Goal: Transaction & Acquisition: Purchase product/service

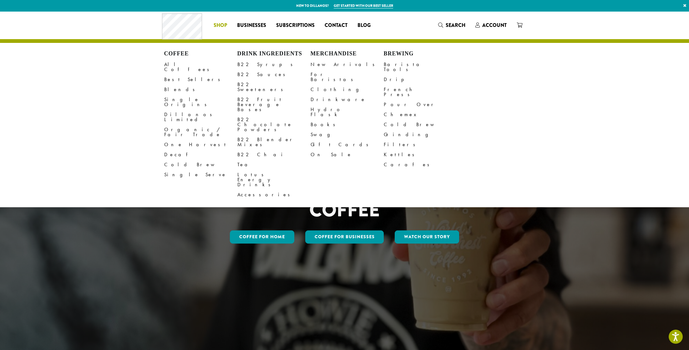
click at [224, 23] on span "Shop" at bounding box center [220, 26] width 13 height 8
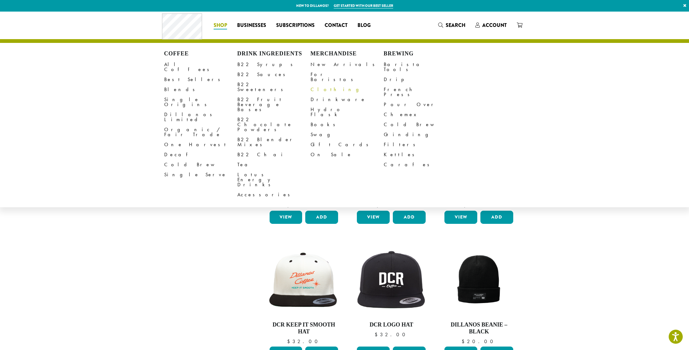
click at [318, 88] on link "Clothing" at bounding box center [347, 89] width 73 height 10
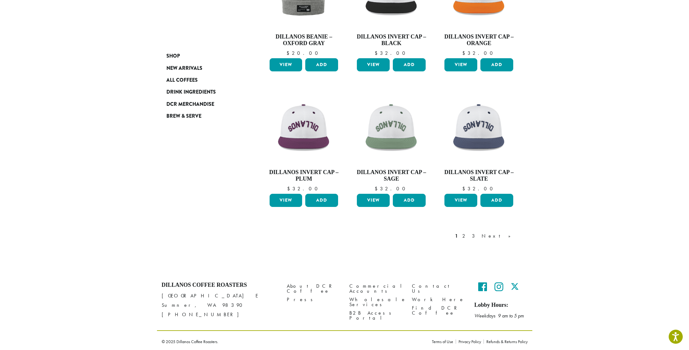
scroll to position [426, 0]
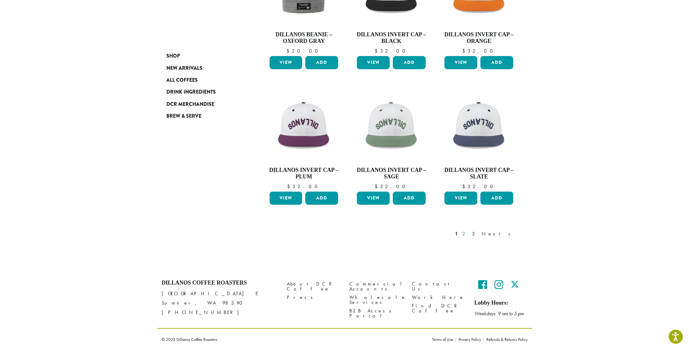
click at [469, 235] on link "2" at bounding box center [465, 234] width 8 height 8
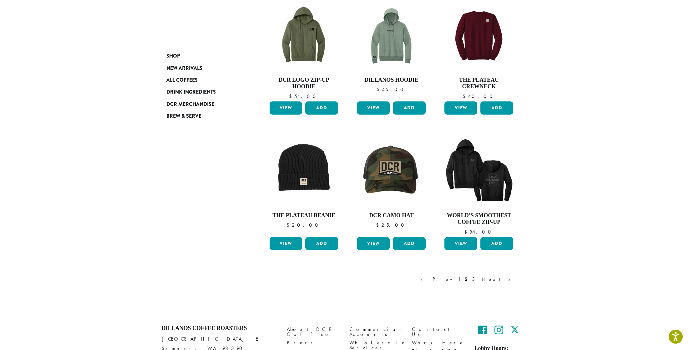
scroll to position [442, 0]
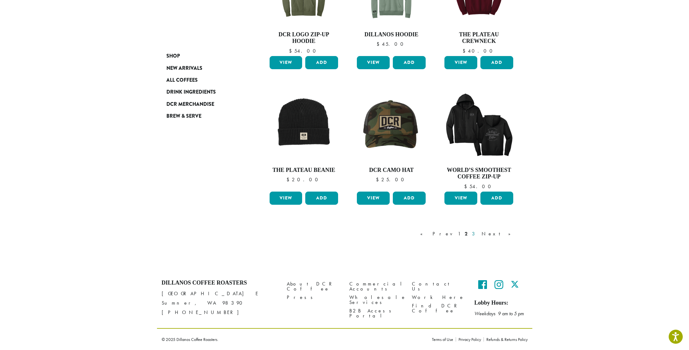
click at [479, 234] on link "3" at bounding box center [475, 234] width 8 height 8
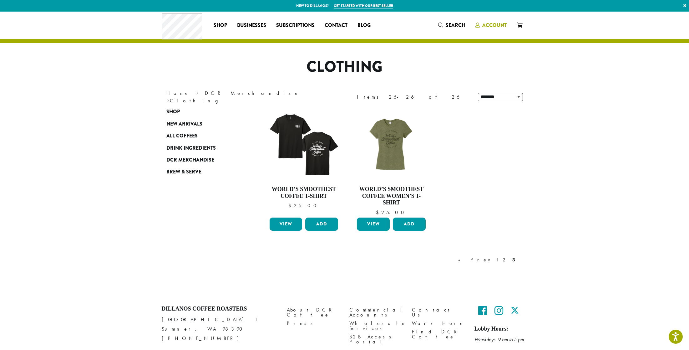
click at [491, 23] on span "Account" at bounding box center [494, 25] width 24 height 7
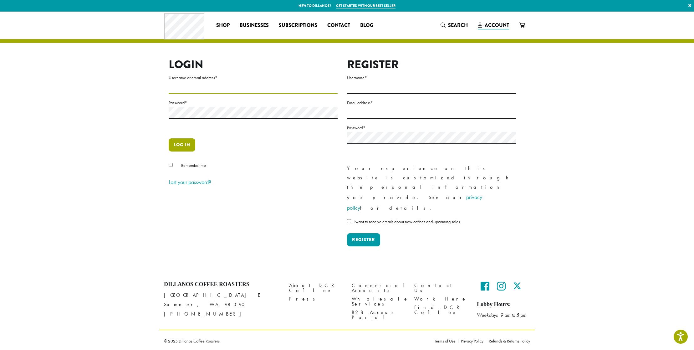
type input "**********"
click at [180, 151] on button "Log in" at bounding box center [182, 144] width 27 height 13
click at [188, 145] on button "Log in" at bounding box center [182, 144] width 27 height 13
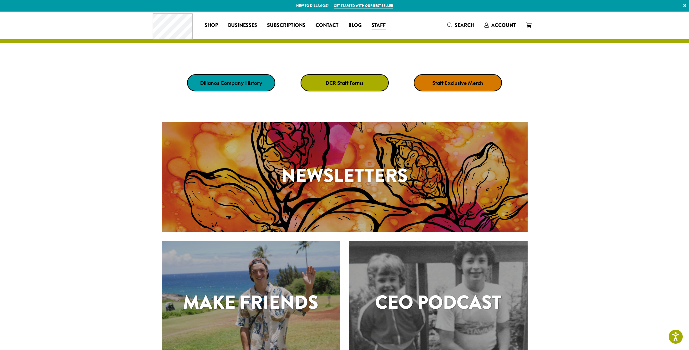
click at [451, 82] on strong "Staff Exclusive Merch" at bounding box center [457, 82] width 51 height 7
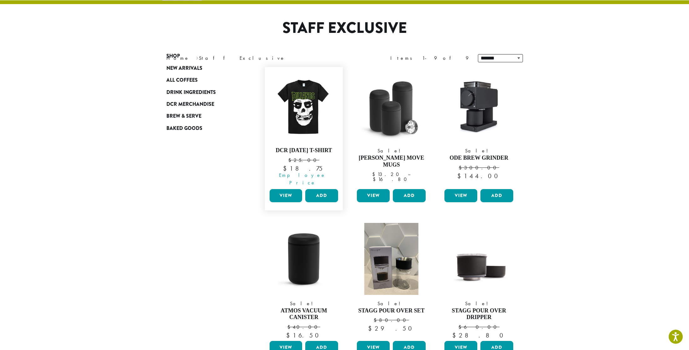
scroll to position [71, 0]
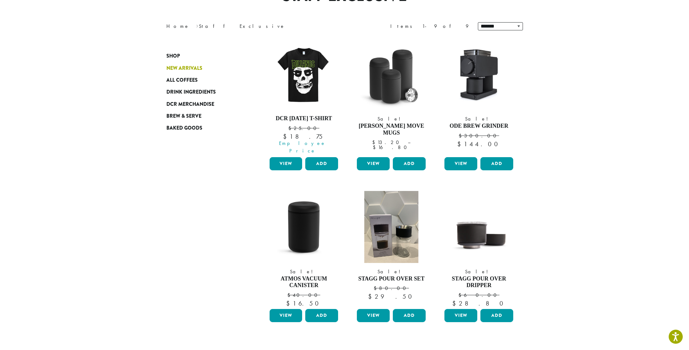
click at [190, 70] on span "New Arrivals" at bounding box center [184, 68] width 36 height 8
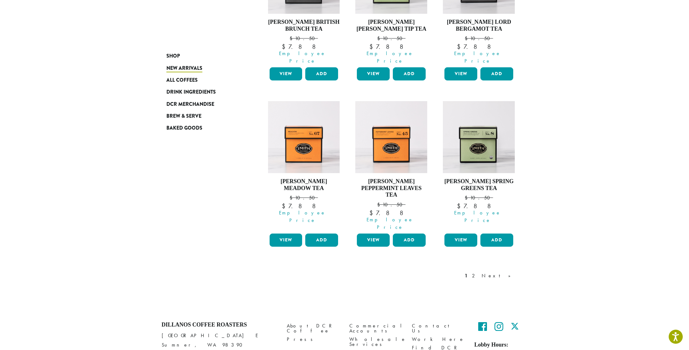
scroll to position [484, 0]
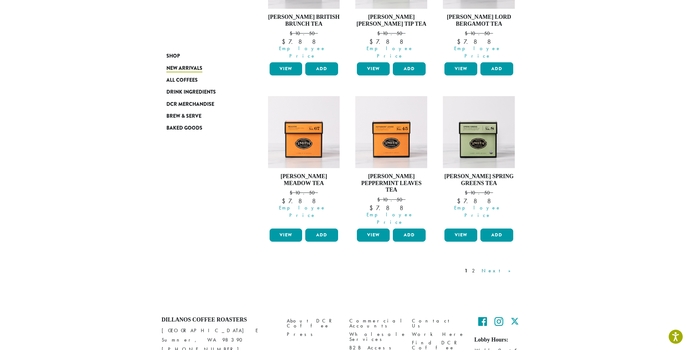
click at [507, 267] on link "Next »" at bounding box center [499, 271] width 36 height 8
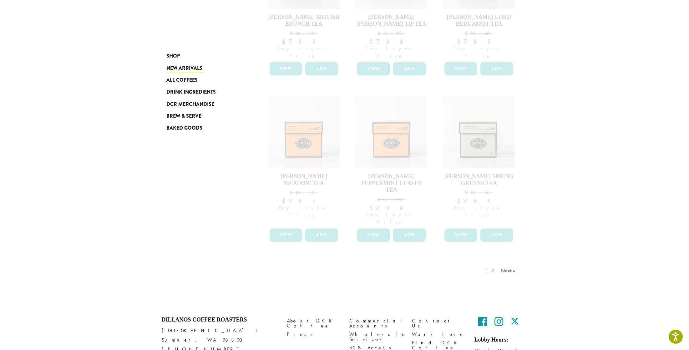
scroll to position [35, 0]
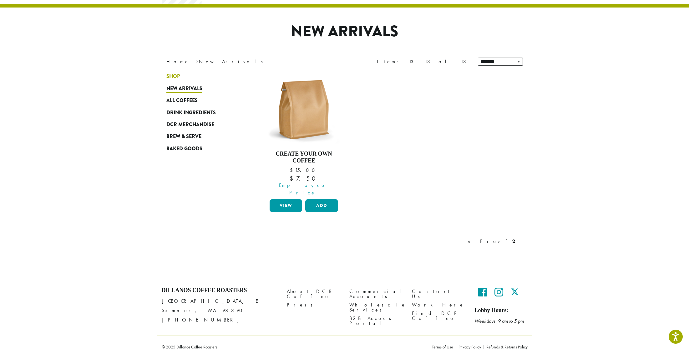
click at [180, 76] on link "Shop" at bounding box center [203, 76] width 75 height 12
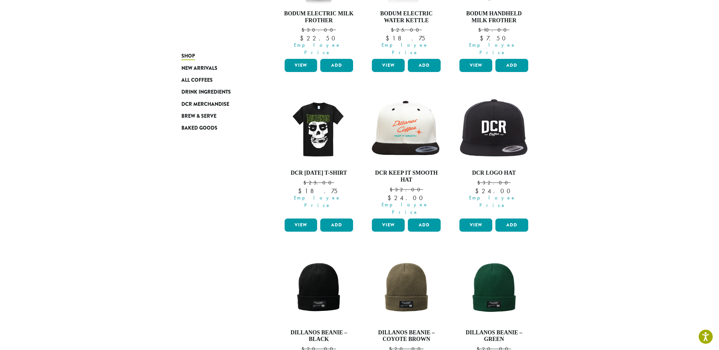
scroll to position [385, 0]
